Goal: Task Accomplishment & Management: Manage account settings

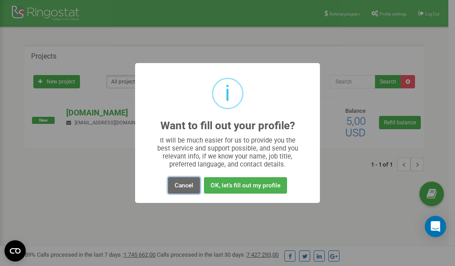
click at [183, 188] on button "Cancel" at bounding box center [184, 185] width 32 height 16
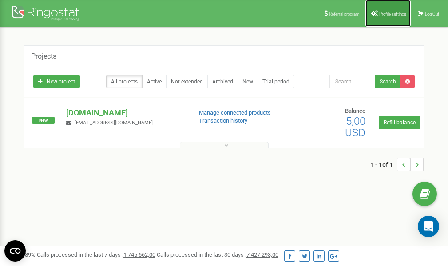
click at [380, 17] on link "Profile settings" at bounding box center [388, 13] width 45 height 27
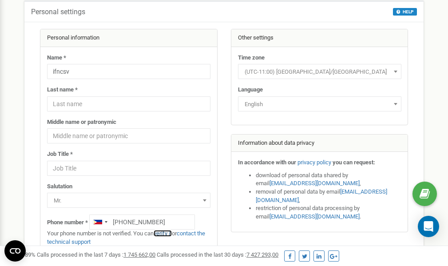
click at [167, 233] on link "verify it" at bounding box center [163, 233] width 18 height 7
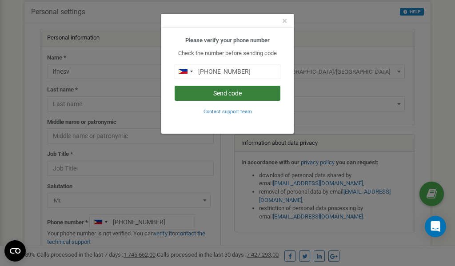
click at [233, 92] on button "Send code" at bounding box center [228, 93] width 106 height 15
